Goal: Task Accomplishment & Management: Use online tool/utility

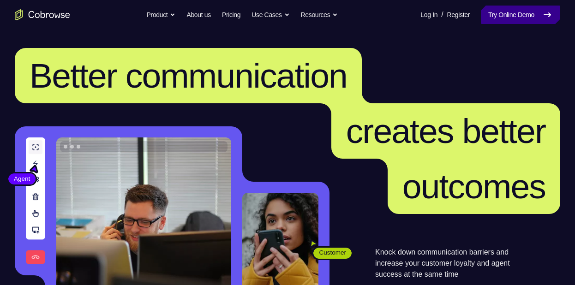
click at [505, 18] on link "Try Online Demo" at bounding box center [520, 15] width 79 height 18
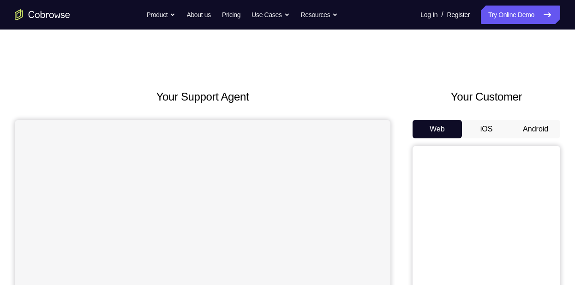
click at [541, 131] on button "Android" at bounding box center [535, 129] width 49 height 18
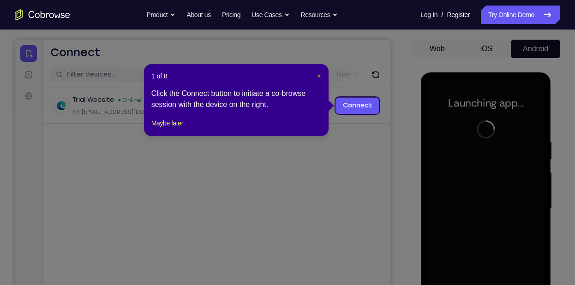
scroll to position [80, 0]
click at [316, 73] on header "1 of 8 ×" at bounding box center [236, 76] width 170 height 9
click at [318, 74] on span "×" at bounding box center [320, 76] width 4 height 7
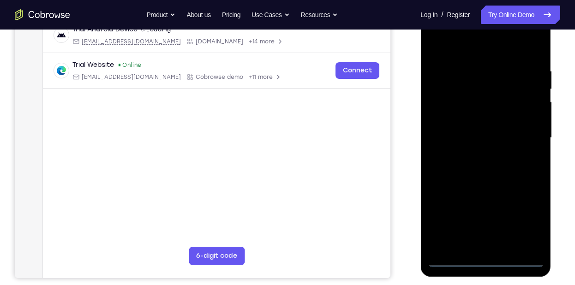
scroll to position [155, 0]
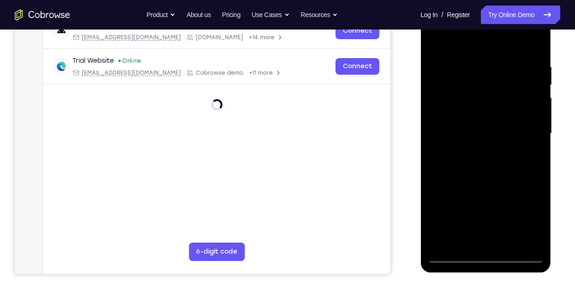
click at [482, 254] on div at bounding box center [486, 134] width 116 height 259
click at [521, 219] on div at bounding box center [486, 134] width 116 height 259
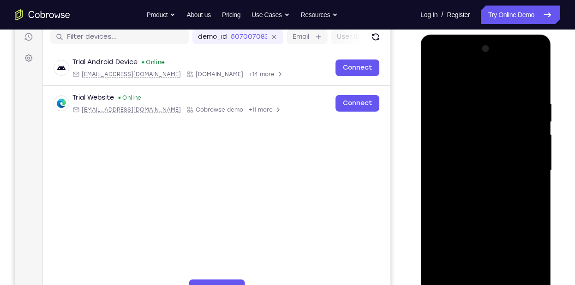
scroll to position [117, 0]
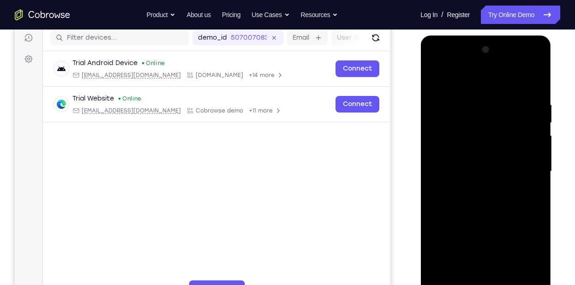
click at [464, 85] on div at bounding box center [486, 171] width 116 height 259
click at [520, 174] on div at bounding box center [486, 171] width 116 height 259
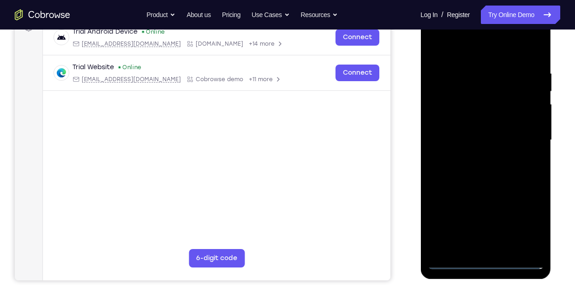
scroll to position [149, 0]
click at [479, 156] on div at bounding box center [486, 140] width 116 height 259
click at [496, 129] on div at bounding box center [486, 140] width 116 height 259
click at [454, 103] on div at bounding box center [486, 140] width 116 height 259
click at [451, 118] on div at bounding box center [486, 140] width 116 height 259
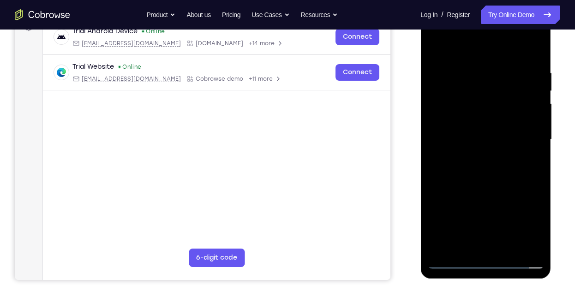
click at [519, 136] on div at bounding box center [486, 140] width 116 height 259
click at [490, 185] on div at bounding box center [486, 140] width 116 height 259
click at [506, 247] on div at bounding box center [486, 140] width 116 height 259
click at [505, 188] on div at bounding box center [486, 140] width 116 height 259
click at [523, 137] on div at bounding box center [486, 140] width 116 height 259
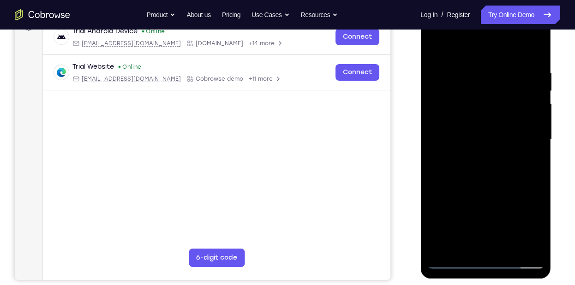
click at [480, 242] on div at bounding box center [486, 140] width 116 height 259
drag, startPoint x: 494, startPoint y: 51, endPoint x: 571, endPoint y: 49, distance: 77.2
click at [552, 49] on html "Online web based iOS Simulators and Android Emulators. Run iPhone, iPad, Mobile…" at bounding box center [487, 142] width 132 height 277
click at [437, 47] on div at bounding box center [486, 140] width 116 height 259
click at [478, 98] on div at bounding box center [486, 140] width 116 height 259
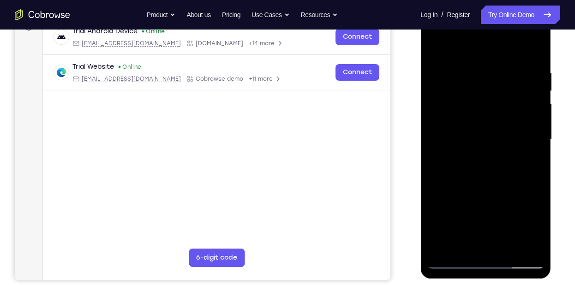
click at [442, 225] on div at bounding box center [486, 140] width 116 height 259
click at [469, 212] on div at bounding box center [486, 140] width 116 height 259
click at [462, 213] on div at bounding box center [486, 140] width 116 height 259
click at [445, 218] on div at bounding box center [486, 140] width 116 height 259
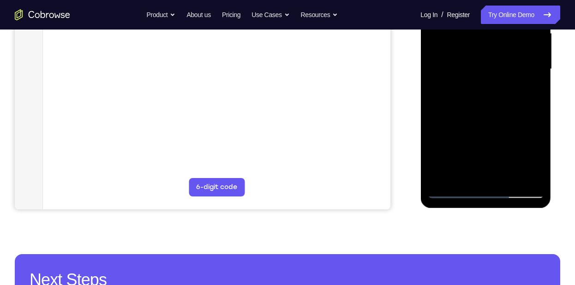
scroll to position [215, 0]
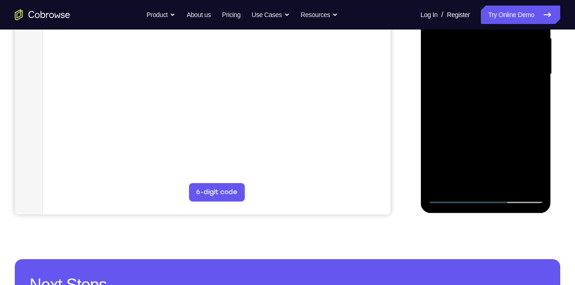
click at [462, 147] on div at bounding box center [486, 74] width 116 height 259
click at [469, 91] on div at bounding box center [486, 74] width 116 height 259
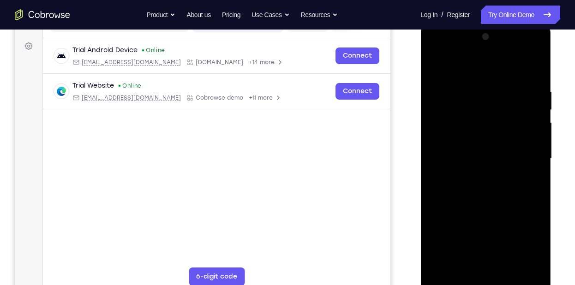
scroll to position [130, 0]
click at [536, 112] on div at bounding box center [486, 159] width 116 height 259
click at [433, 111] on div at bounding box center [486, 159] width 116 height 259
click at [474, 108] on div at bounding box center [486, 159] width 116 height 259
click at [446, 159] on div at bounding box center [486, 159] width 116 height 259
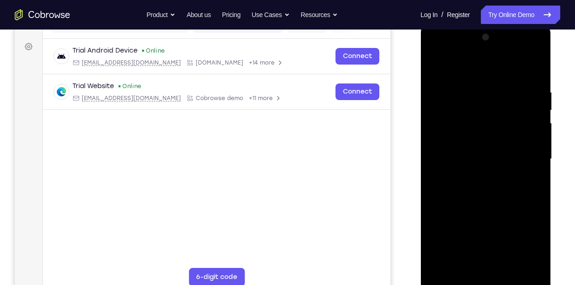
click at [458, 234] on div at bounding box center [486, 159] width 116 height 259
click at [463, 182] on div at bounding box center [486, 159] width 116 height 259
click at [443, 66] on div at bounding box center [486, 159] width 116 height 259
drag, startPoint x: 499, startPoint y: 198, endPoint x: 501, endPoint y: 155, distance: 42.5
click at [501, 155] on div at bounding box center [486, 159] width 116 height 259
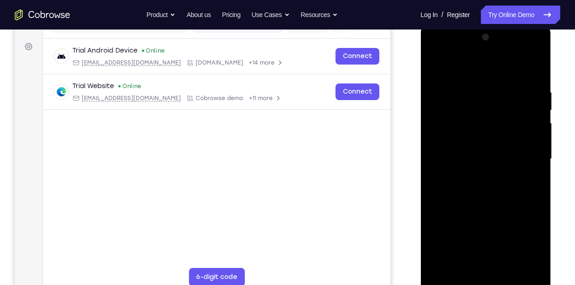
click at [537, 67] on div at bounding box center [486, 159] width 116 height 259
click at [446, 268] on div at bounding box center [486, 159] width 116 height 259
click at [466, 210] on div at bounding box center [486, 159] width 116 height 259
drag, startPoint x: 466, startPoint y: 210, endPoint x: 476, endPoint y: 144, distance: 66.8
click at [476, 144] on div at bounding box center [486, 159] width 116 height 259
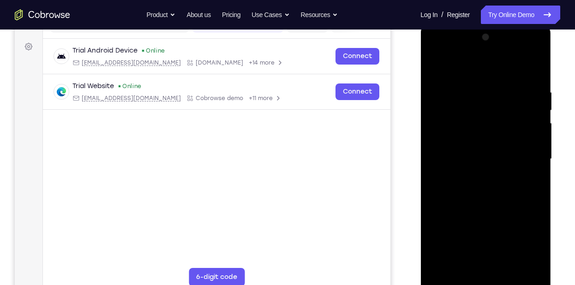
drag, startPoint x: 467, startPoint y: 208, endPoint x: 472, endPoint y: 128, distance: 80.0
click at [472, 128] on div at bounding box center [486, 159] width 116 height 259
click at [535, 131] on div at bounding box center [486, 159] width 116 height 259
drag, startPoint x: 518, startPoint y: 131, endPoint x: 517, endPoint y: 173, distance: 42.0
click at [517, 173] on div at bounding box center [486, 159] width 116 height 259
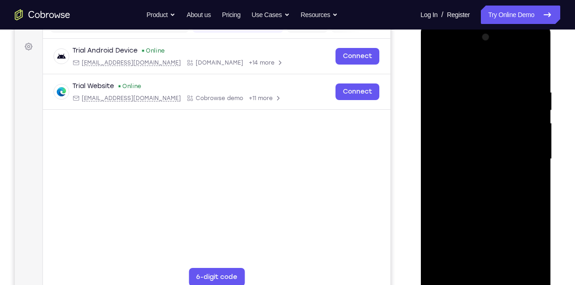
click at [536, 166] on div at bounding box center [486, 159] width 116 height 259
click at [464, 215] on div at bounding box center [486, 159] width 116 height 259
drag, startPoint x: 464, startPoint y: 215, endPoint x: 483, endPoint y: 118, distance: 98.8
click at [483, 118] on div at bounding box center [486, 159] width 116 height 259
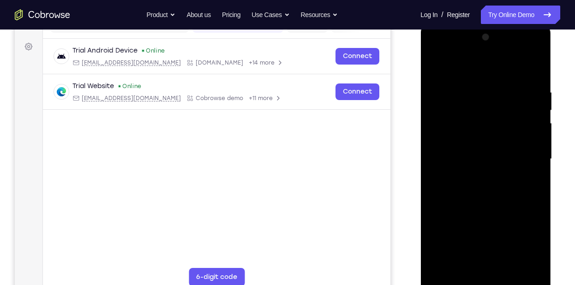
drag, startPoint x: 478, startPoint y: 214, endPoint x: 492, endPoint y: 139, distance: 76.3
click at [492, 139] on div at bounding box center [486, 159] width 116 height 259
drag, startPoint x: 502, startPoint y: 178, endPoint x: 517, endPoint y: 88, distance: 91.2
click at [517, 88] on div at bounding box center [486, 159] width 116 height 259
drag, startPoint x: 501, startPoint y: 198, endPoint x: 526, endPoint y: 73, distance: 127.7
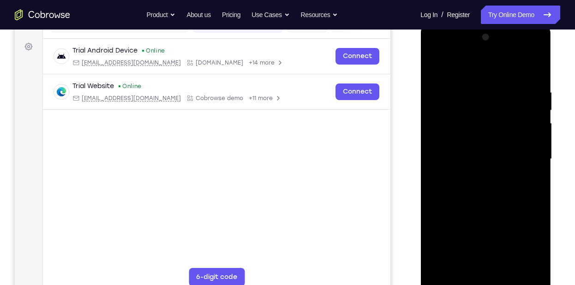
click at [526, 73] on div at bounding box center [486, 159] width 116 height 259
click at [491, 140] on div at bounding box center [486, 159] width 116 height 259
drag, startPoint x: 479, startPoint y: 197, endPoint x: 491, endPoint y: 94, distance: 104.2
click at [491, 94] on div at bounding box center [486, 159] width 116 height 259
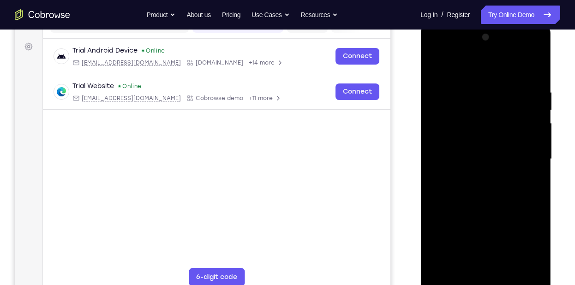
drag, startPoint x: 484, startPoint y: 172, endPoint x: 499, endPoint y: 104, distance: 69.4
click at [499, 104] on div at bounding box center [486, 159] width 116 height 259
drag, startPoint x: 470, startPoint y: 205, endPoint x: 544, endPoint y: 29, distance: 191.1
click at [544, 29] on div at bounding box center [486, 160] width 131 height 275
click at [445, 264] on div at bounding box center [486, 159] width 116 height 259
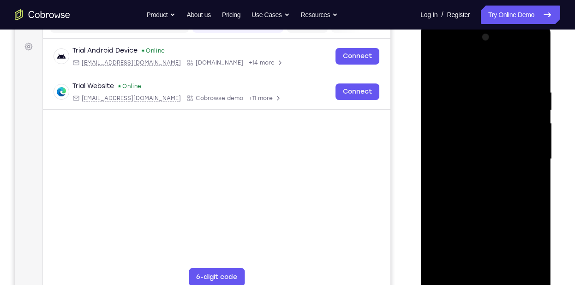
click at [538, 257] on div at bounding box center [486, 159] width 116 height 259
click at [439, 267] on div at bounding box center [486, 159] width 116 height 259
click at [477, 91] on div at bounding box center [486, 159] width 116 height 259
click at [509, 119] on div at bounding box center [486, 159] width 116 height 259
click at [541, 136] on div at bounding box center [486, 159] width 116 height 259
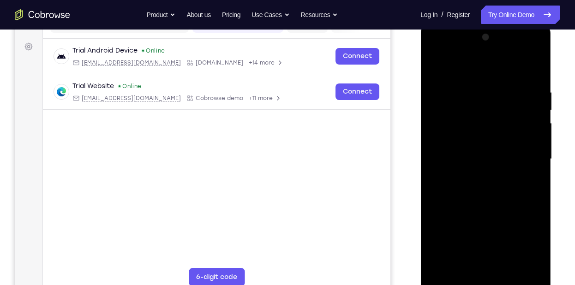
click at [541, 136] on div at bounding box center [486, 159] width 116 height 259
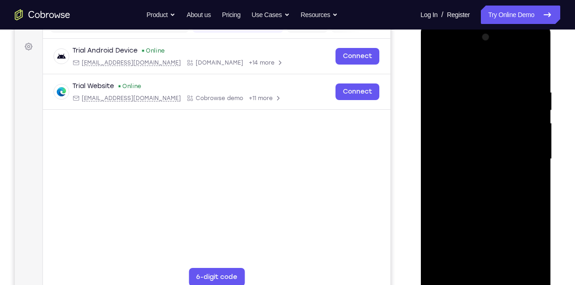
click at [541, 136] on div at bounding box center [486, 159] width 116 height 259
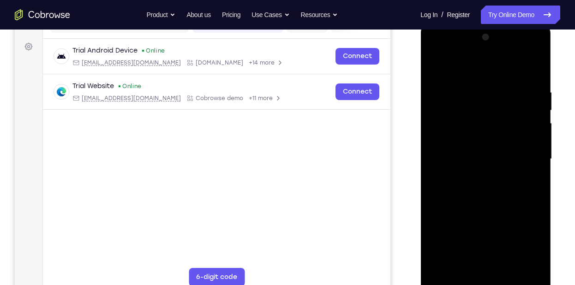
click at [541, 136] on div at bounding box center [486, 159] width 116 height 259
click at [538, 162] on div at bounding box center [486, 159] width 116 height 259
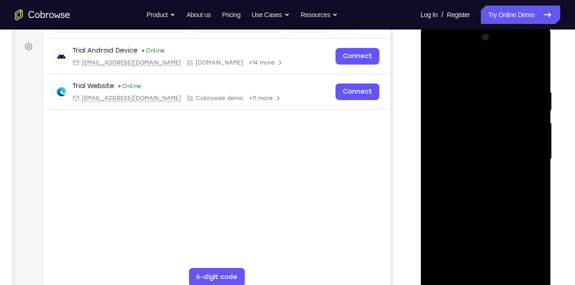
click at [538, 162] on div at bounding box center [486, 159] width 116 height 259
click at [534, 68] on div at bounding box center [486, 159] width 116 height 259
drag, startPoint x: 495, startPoint y: 217, endPoint x: 487, endPoint y: 135, distance: 81.7
click at [487, 135] on div at bounding box center [486, 159] width 116 height 259
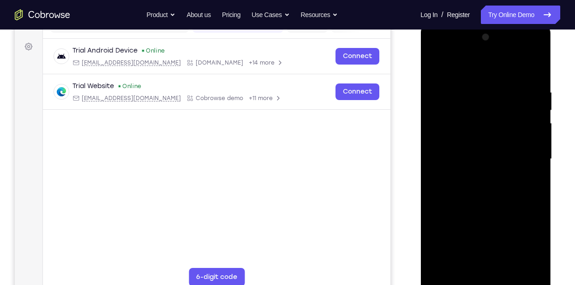
drag, startPoint x: 499, startPoint y: 235, endPoint x: 511, endPoint y: 137, distance: 98.7
click at [511, 137] on div at bounding box center [486, 159] width 116 height 259
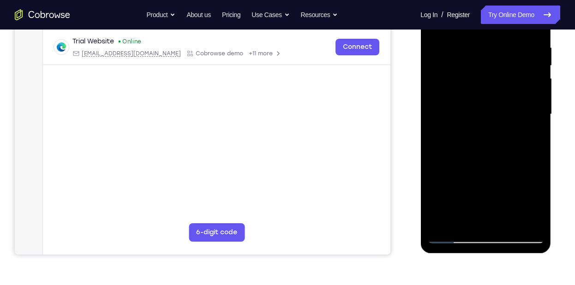
scroll to position [176, 0]
click at [530, 221] on div at bounding box center [486, 113] width 116 height 259
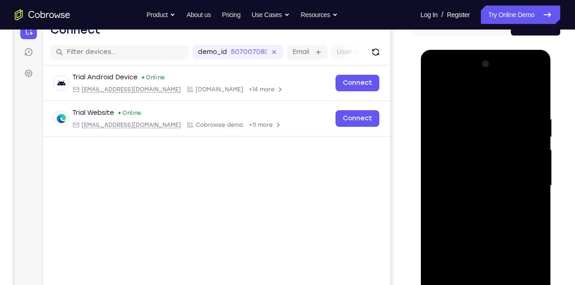
scroll to position [103, 0]
drag, startPoint x: 497, startPoint y: 161, endPoint x: 493, endPoint y: 224, distance: 63.0
click at [493, 224] on div at bounding box center [486, 186] width 116 height 259
click at [434, 186] on div at bounding box center [486, 186] width 116 height 259
click at [535, 148] on div at bounding box center [486, 186] width 116 height 259
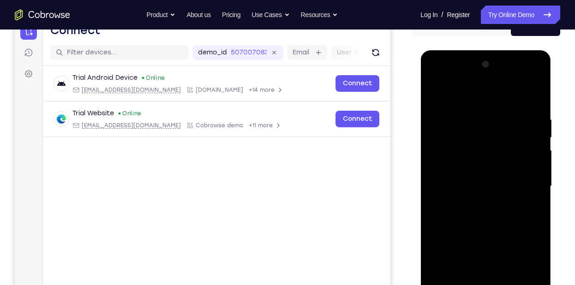
click at [535, 148] on div at bounding box center [486, 186] width 116 height 259
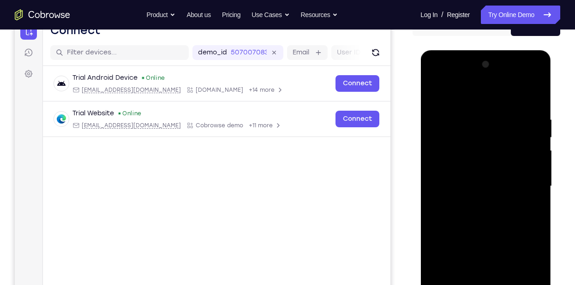
click at [535, 148] on div at bounding box center [486, 186] width 116 height 259
click at [426, 172] on div at bounding box center [486, 187] width 131 height 275
click at [435, 171] on div at bounding box center [486, 186] width 116 height 259
click at [540, 154] on div at bounding box center [486, 186] width 116 height 259
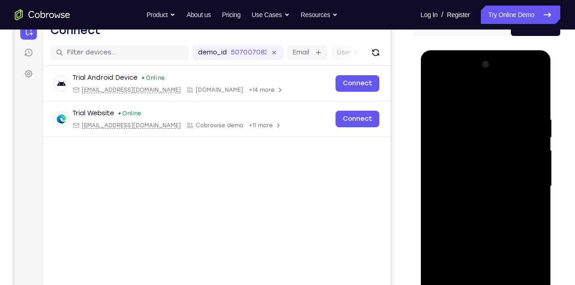
click at [540, 154] on div at bounding box center [486, 186] width 116 height 259
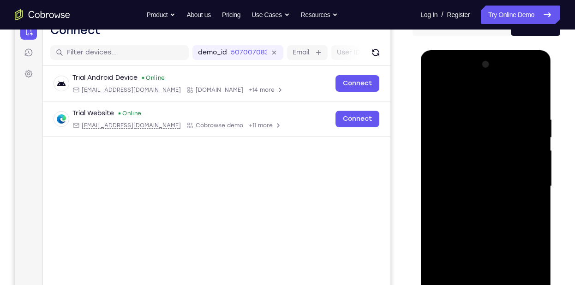
click at [540, 154] on div at bounding box center [486, 186] width 116 height 259
click at [525, 189] on div at bounding box center [486, 186] width 116 height 259
click at [529, 186] on div at bounding box center [486, 186] width 116 height 259
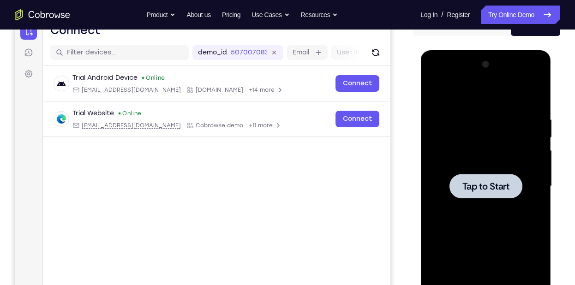
click at [441, 50] on div "Tap to Start" at bounding box center [486, 50] width 131 height 0
